Goal: Browse casually

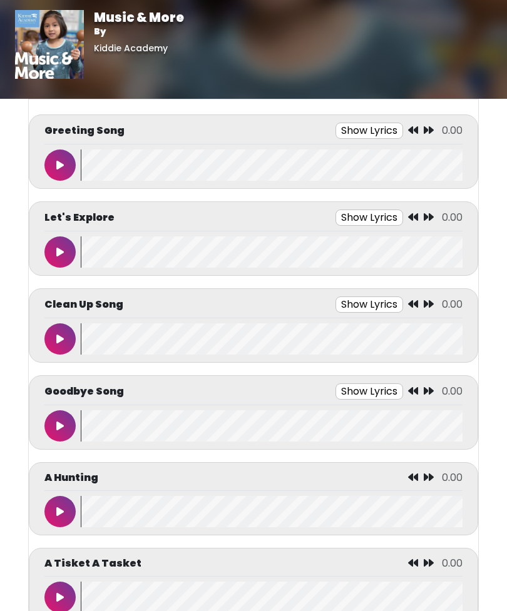
click at [63, 163] on icon at bounding box center [60, 165] width 8 height 10
click at [57, 239] on button at bounding box center [59, 252] width 31 height 31
click at [75, 331] on div at bounding box center [62, 339] width 36 height 31
click at [70, 344] on button at bounding box center [59, 339] width 31 height 31
click at [62, 337] on icon at bounding box center [60, 339] width 6 height 10
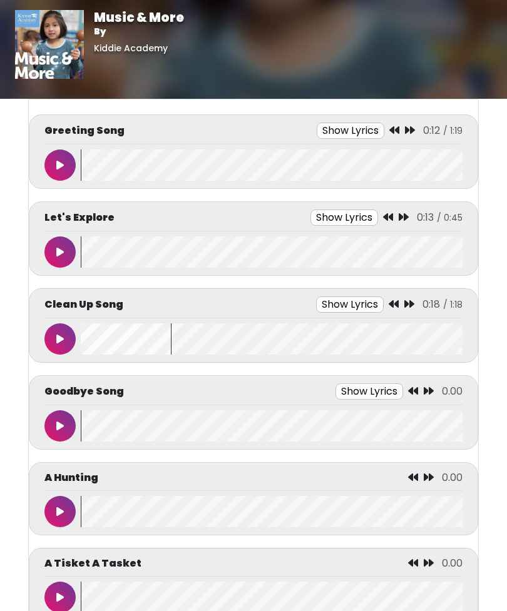
click at [62, 168] on icon at bounding box center [60, 165] width 8 height 10
click at [56, 240] on button at bounding box center [59, 252] width 31 height 31
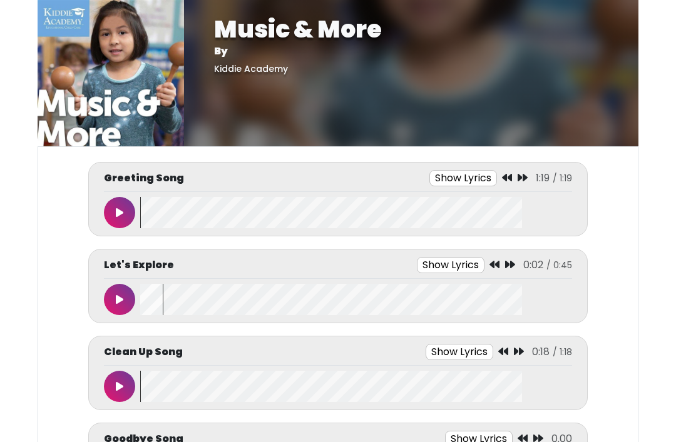
click at [120, 287] on button at bounding box center [119, 299] width 31 height 31
click at [132, 384] on button at bounding box center [119, 386] width 31 height 31
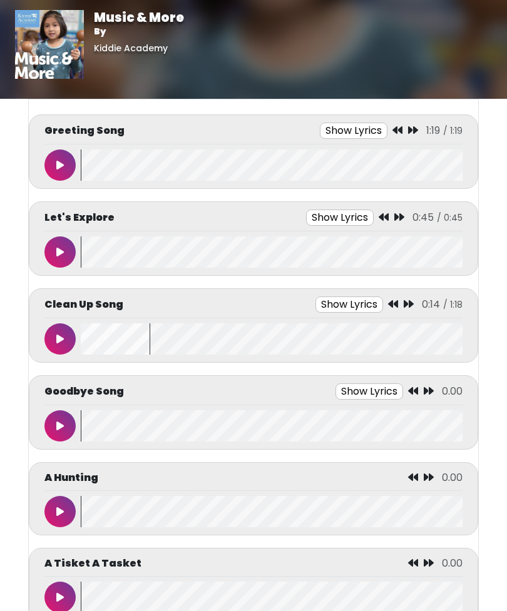
click at [51, 327] on button at bounding box center [59, 339] width 31 height 31
click at [57, 426] on icon at bounding box center [60, 426] width 8 height 10
click at [59, 513] on icon at bounding box center [60, 512] width 6 height 10
